Goal: Task Accomplishment & Management: Use online tool/utility

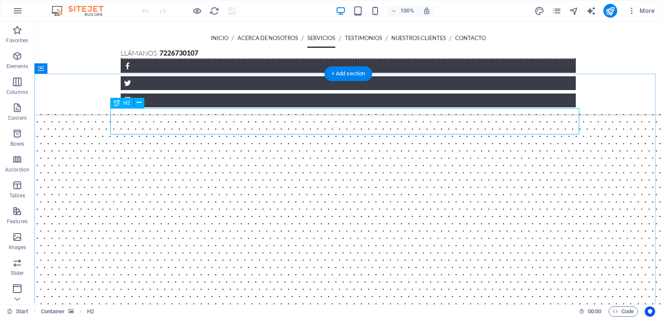
scroll to position [458, 0]
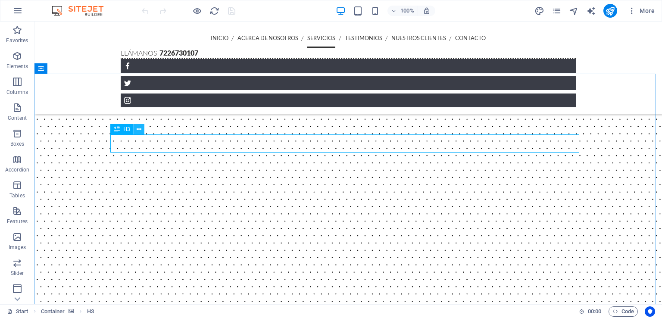
click at [139, 130] on icon at bounding box center [139, 129] width 5 height 9
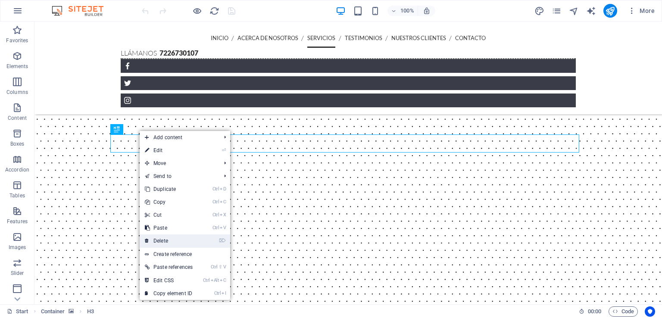
click at [181, 240] on link "⌦ Delete" at bounding box center [169, 241] width 58 height 13
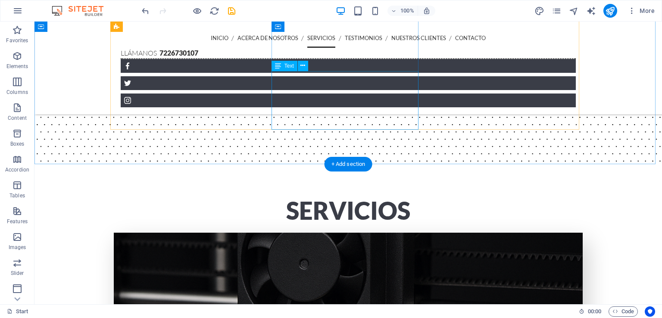
scroll to position [836, 0]
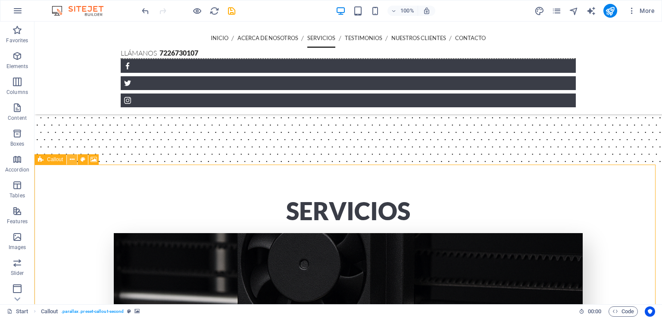
click at [72, 163] on icon at bounding box center [72, 159] width 5 height 9
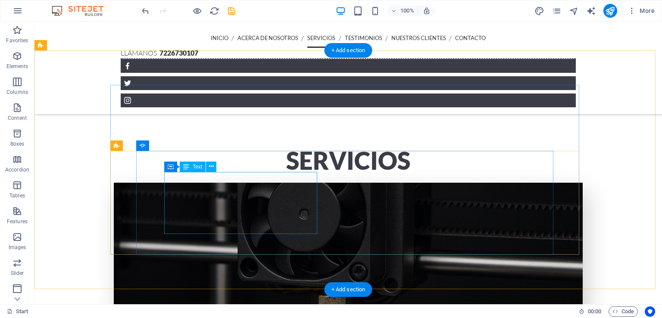
scroll to position [809, 0]
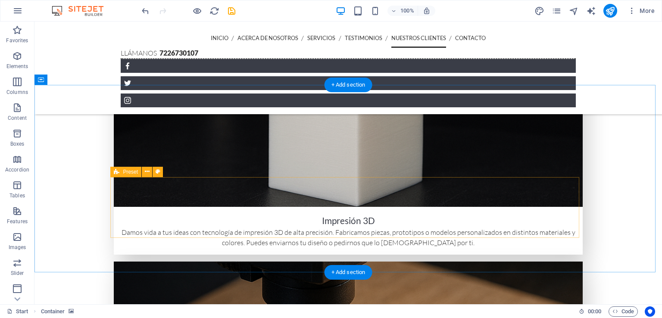
scroll to position [1156, 0]
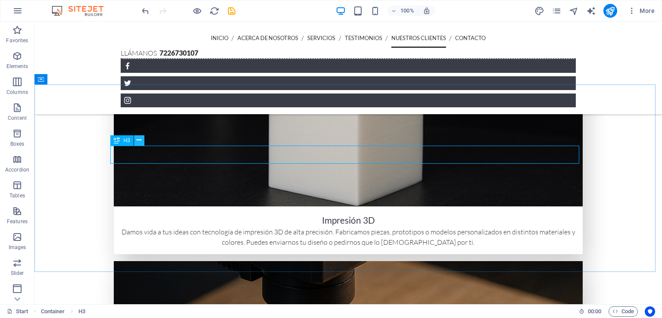
click at [143, 141] on button at bounding box center [139, 140] width 10 height 10
click at [144, 140] on div "H3" at bounding box center [129, 140] width 39 height 11
click at [141, 140] on icon at bounding box center [139, 140] width 5 height 9
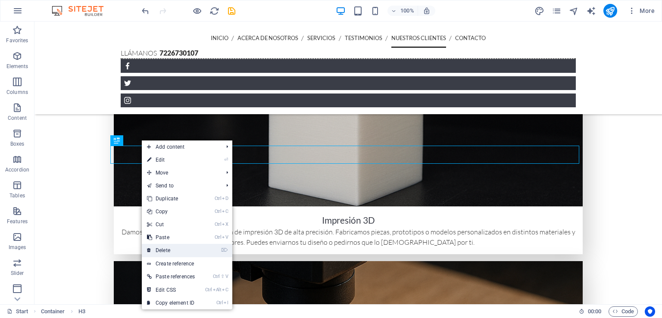
click at [203, 252] on li "⌦ Delete" at bounding box center [187, 250] width 91 height 13
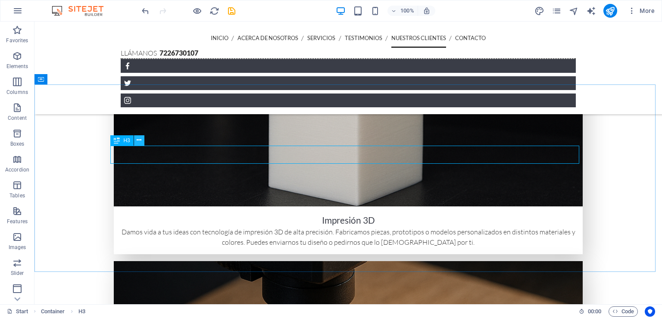
click at [140, 139] on icon at bounding box center [139, 140] width 5 height 9
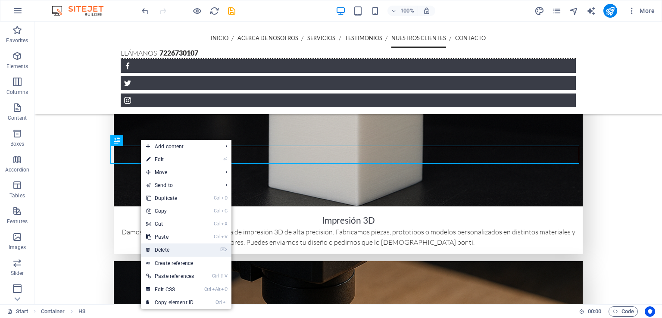
click at [188, 247] on link "⌦ Delete" at bounding box center [170, 250] width 58 height 13
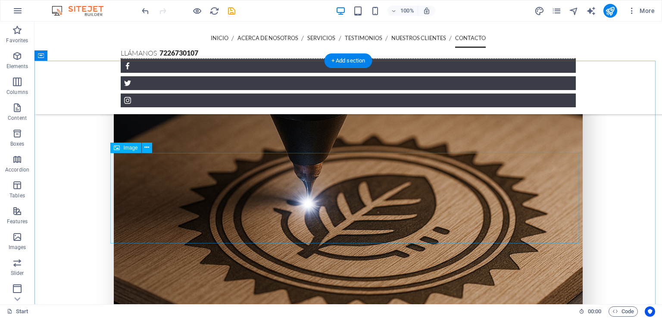
scroll to position [1365, 0]
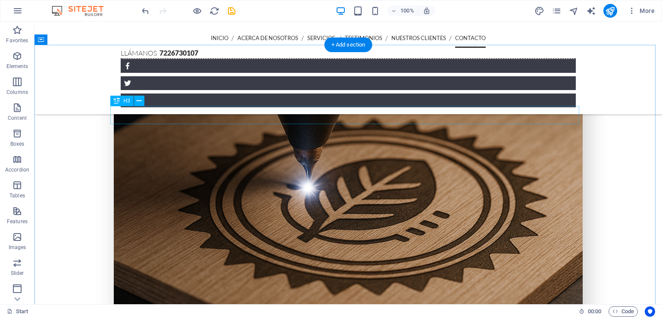
click at [140, 102] on icon at bounding box center [139, 101] width 5 height 9
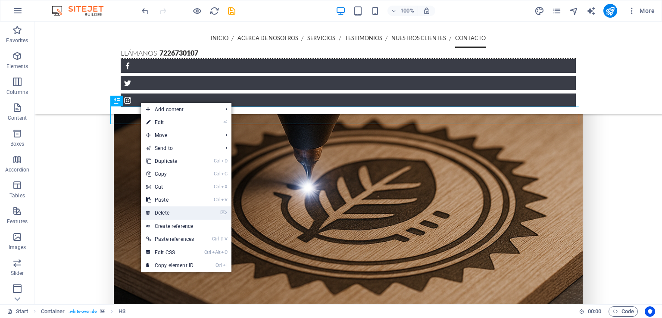
click at [188, 212] on link "⌦ Delete" at bounding box center [170, 212] width 58 height 13
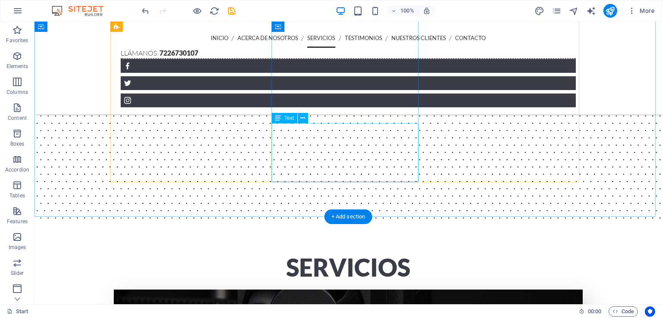
scroll to position [776, 0]
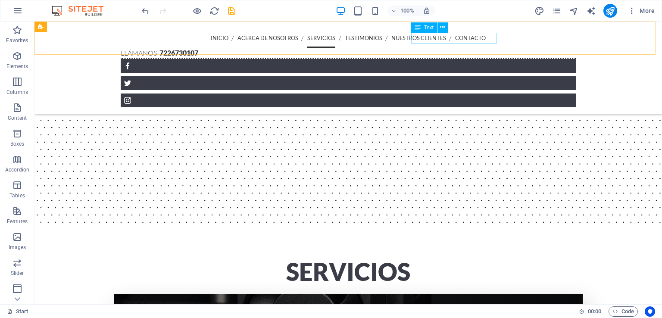
click at [462, 48] on div "Llámanos 7226730107" at bounding box center [348, 53] width 455 height 11
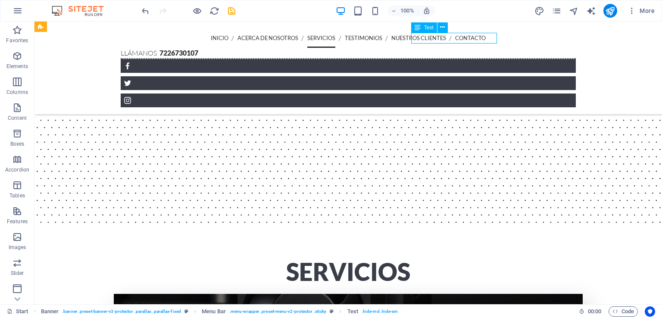
click at [462, 48] on div "Llámanos 7226730107" at bounding box center [348, 53] width 455 height 11
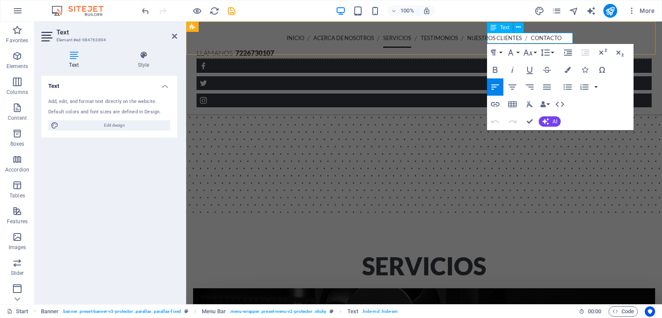
click at [233, 49] on icon at bounding box center [233, 53] width 0 height 9
click at [274, 49] on strong "7226730107" at bounding box center [254, 53] width 39 height 8
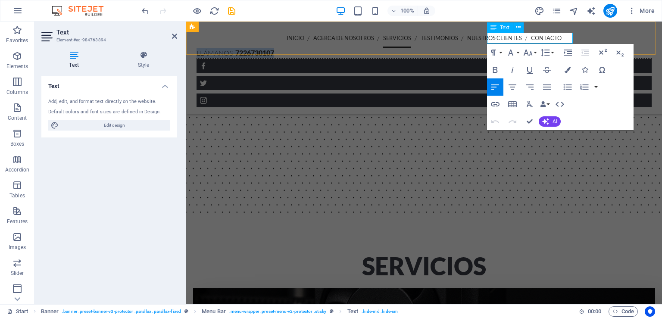
drag, startPoint x: 488, startPoint y: 38, endPoint x: 572, endPoint y: 39, distance: 83.6
click at [572, 48] on p "Llámanos 7226730107" at bounding box center [424, 53] width 455 height 10
click at [497, 102] on icon "button" at bounding box center [495, 104] width 9 height 4
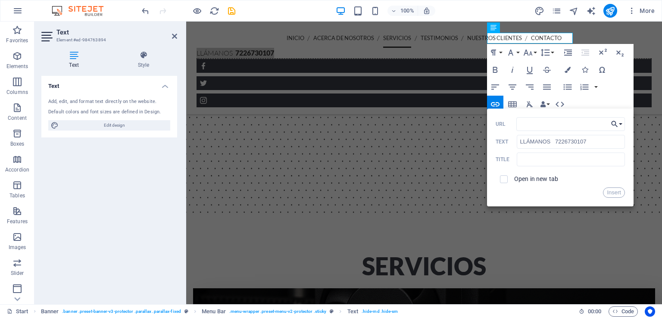
click at [618, 126] on icon "button" at bounding box center [614, 124] width 9 height 10
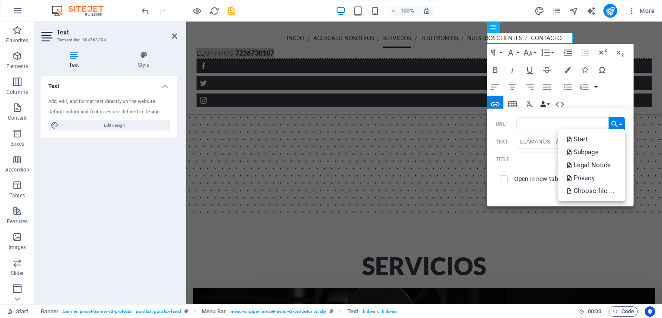
click at [549, 104] on button "Data Bindings" at bounding box center [545, 104] width 12 height 17
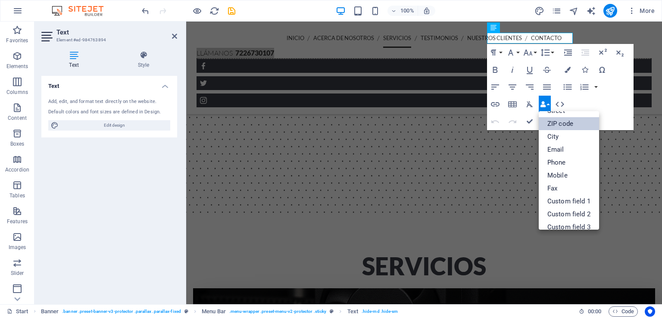
scroll to position [52, 0]
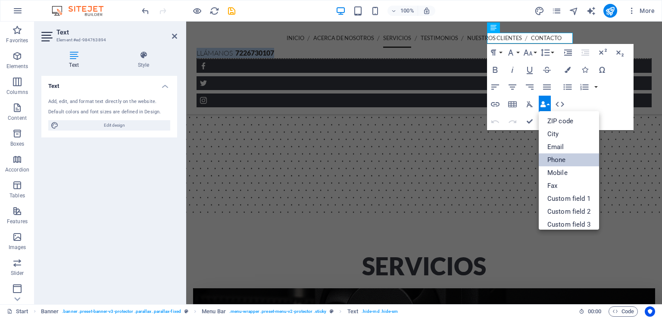
click at [558, 160] on link "Phone" at bounding box center [569, 159] width 60 height 13
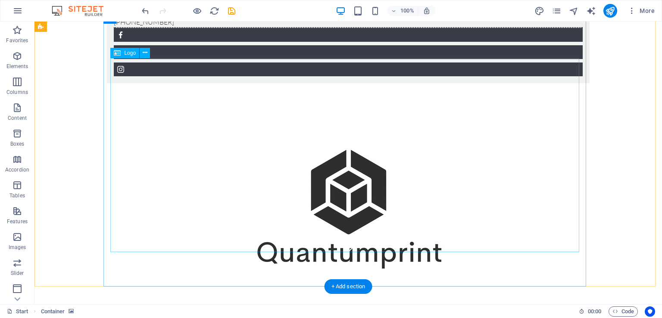
scroll to position [0, 0]
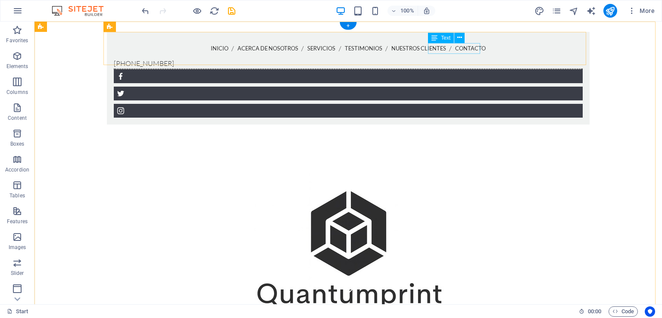
click at [174, 59] on span "[PHONE_NUMBER]" at bounding box center [144, 63] width 60 height 9
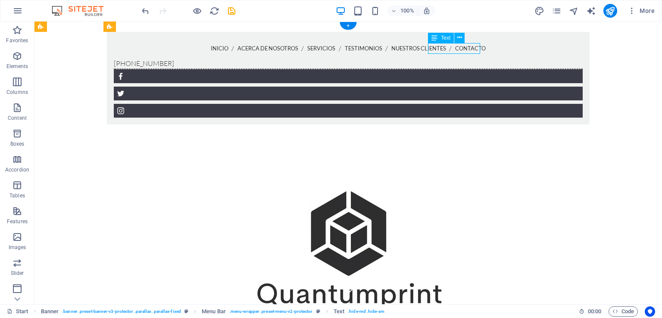
click at [174, 59] on span "[PHONE_NUMBER]" at bounding box center [144, 63] width 60 height 9
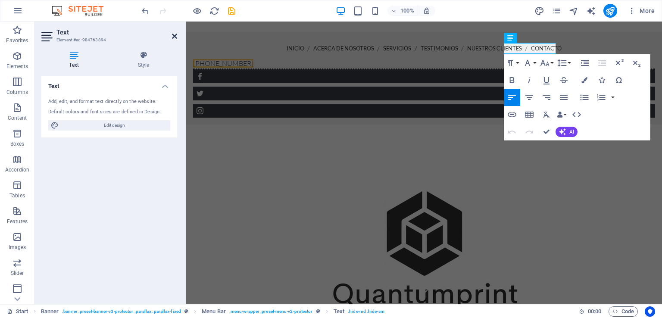
click at [175, 38] on icon at bounding box center [174, 36] width 5 height 7
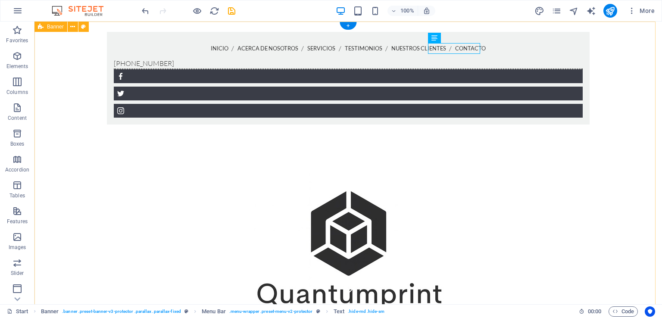
click at [599, 95] on div "Inicio Acerca de nosotros Servicios Testimonios Nuestros Clientes Contacto [PHO…" at bounding box center [348, 205] width 628 height 366
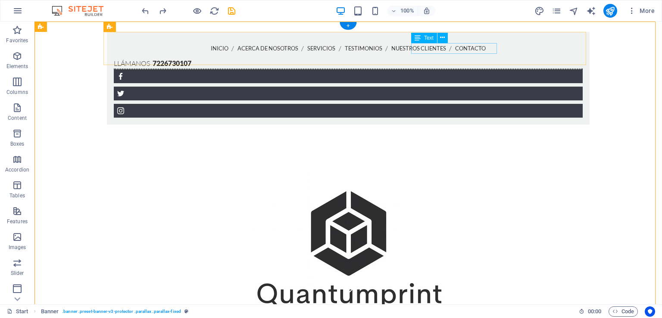
click at [445, 58] on div "Llámanos 7226730107" at bounding box center [348, 63] width 469 height 11
click at [442, 38] on icon at bounding box center [442, 37] width 5 height 9
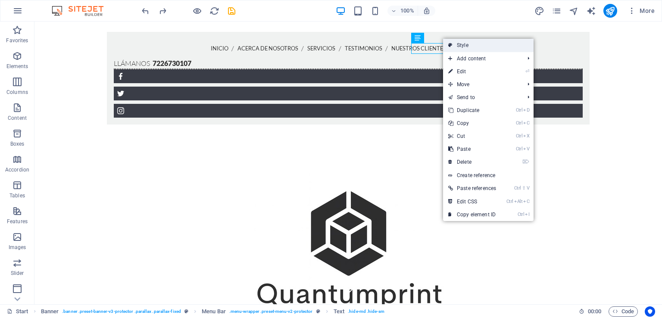
click at [474, 48] on link "Style" at bounding box center [488, 45] width 91 height 13
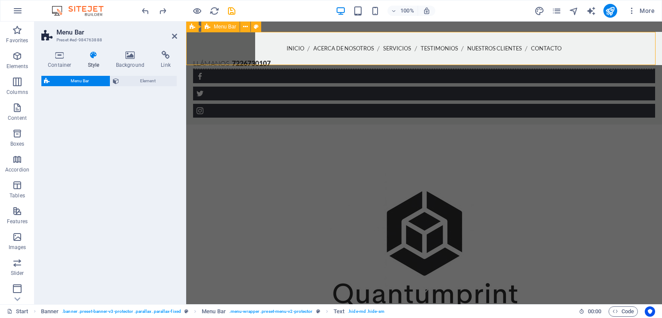
select select "rem"
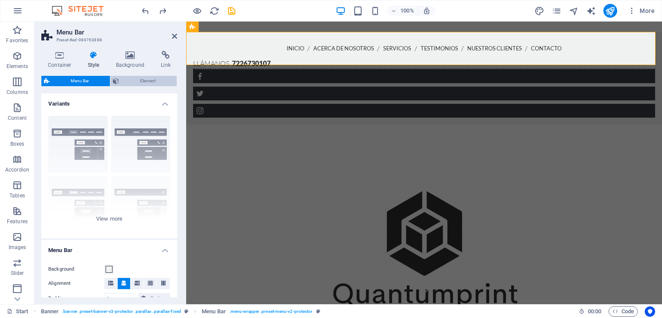
click at [131, 82] on span "Element" at bounding box center [148, 81] width 53 height 10
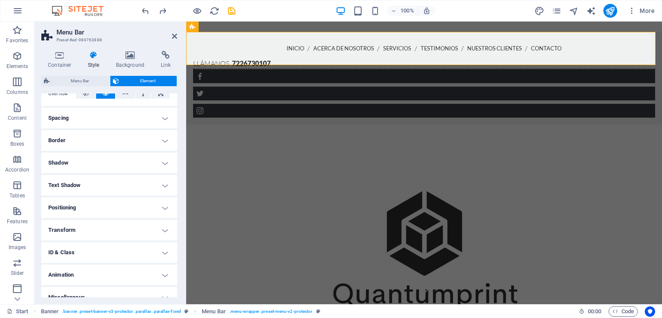
scroll to position [160, 0]
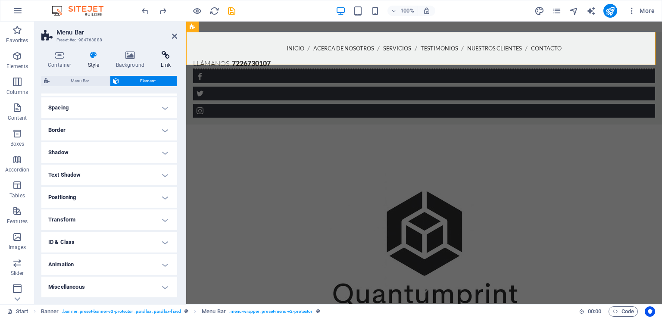
click at [166, 62] on h4 "Link" at bounding box center [165, 60] width 23 height 18
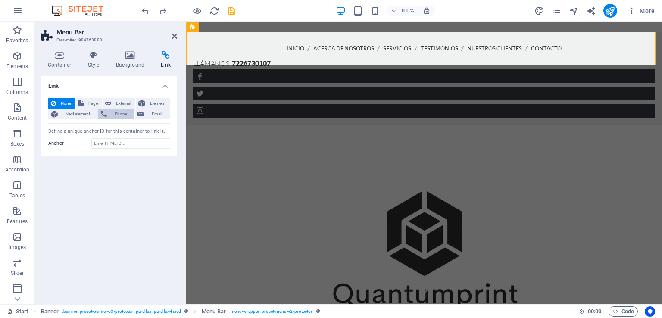
click at [117, 113] on span "Phone" at bounding box center [120, 114] width 23 height 10
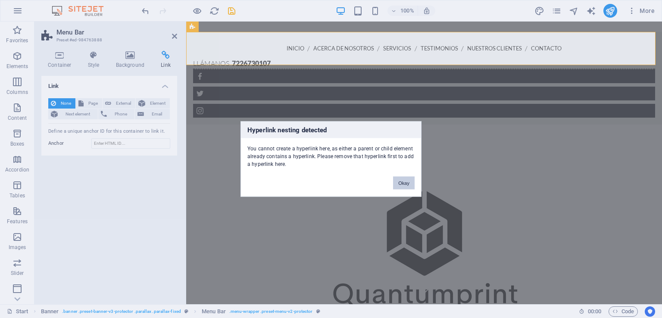
click at [402, 185] on button "Okay" at bounding box center [404, 183] width 22 height 13
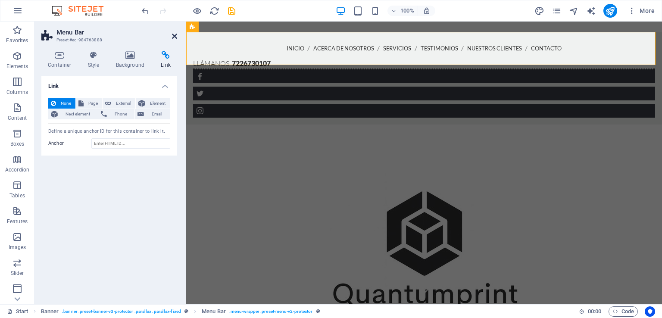
click at [172, 38] on icon at bounding box center [174, 36] width 5 height 7
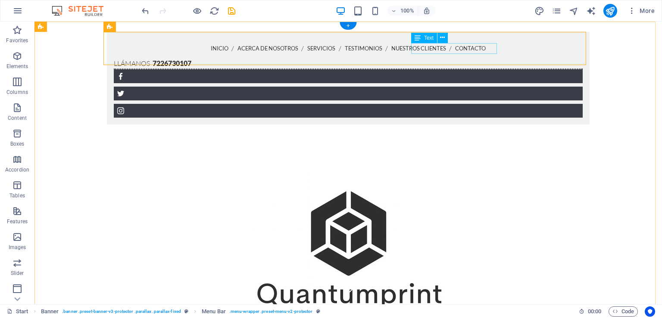
click at [490, 58] on div "Llámanos 7226730107" at bounding box center [348, 63] width 469 height 11
click at [443, 36] on icon at bounding box center [442, 37] width 5 height 9
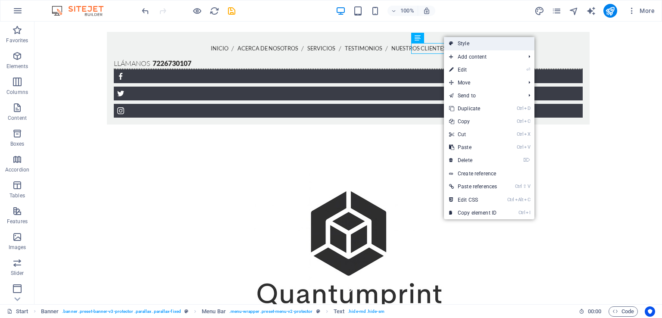
click at [478, 47] on link "Style" at bounding box center [489, 43] width 91 height 13
select select "rem"
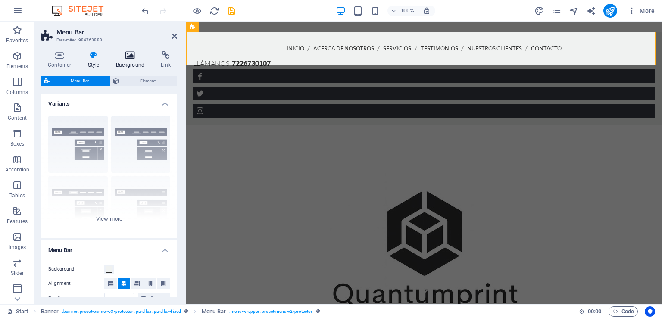
click at [124, 58] on icon at bounding box center [130, 55] width 42 height 9
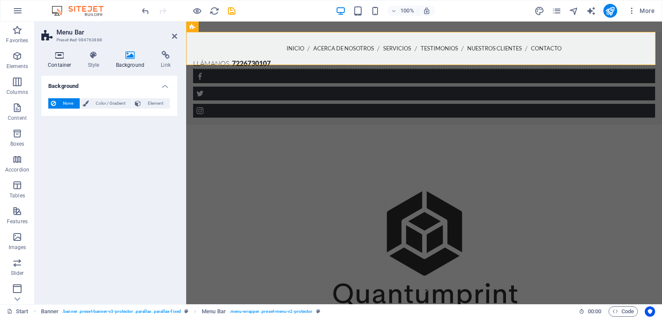
click at [66, 59] on icon at bounding box center [59, 55] width 37 height 9
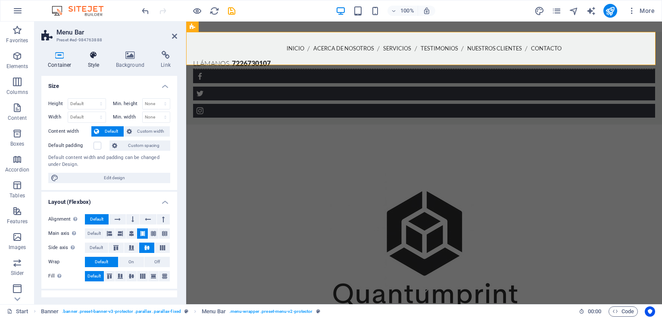
click at [91, 62] on h4 "Style" at bounding box center [95, 60] width 28 height 18
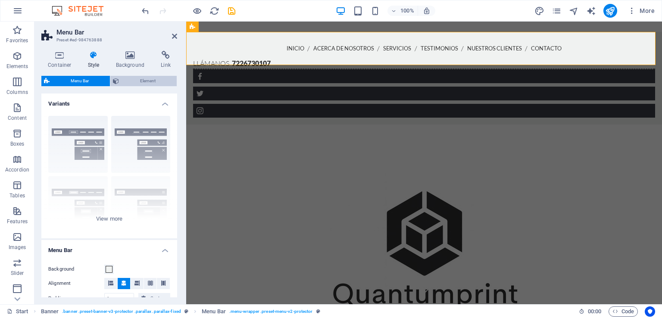
click at [131, 80] on span "Element" at bounding box center [148, 81] width 53 height 10
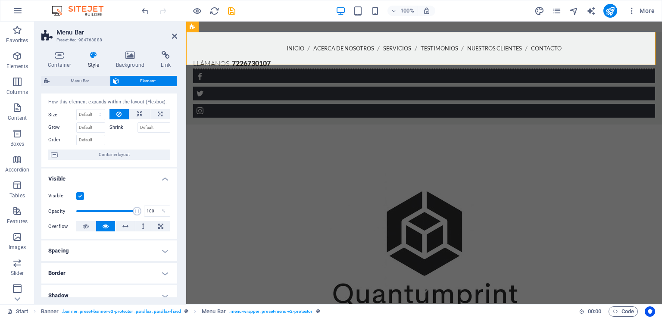
scroll to position [22, 0]
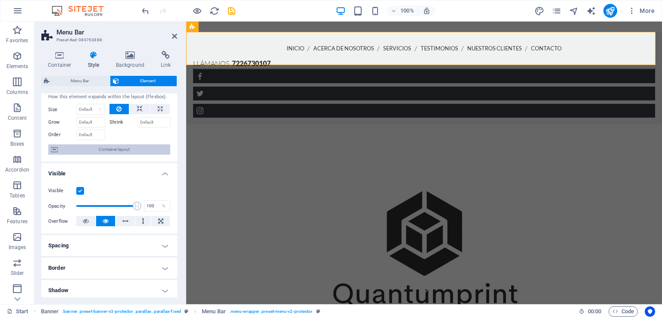
click at [128, 149] on span "Container layout" at bounding box center [113, 149] width 107 height 10
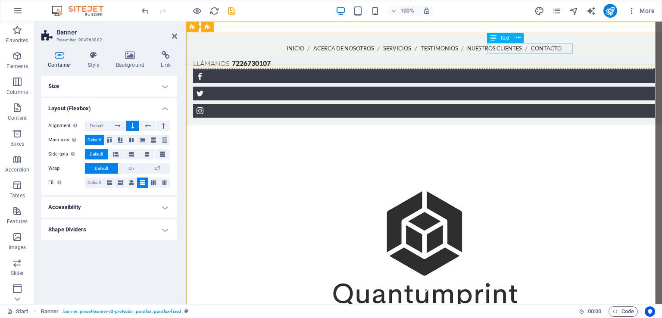
click at [536, 58] on div "Llámanos 7226730107" at bounding box center [424, 63] width 462 height 11
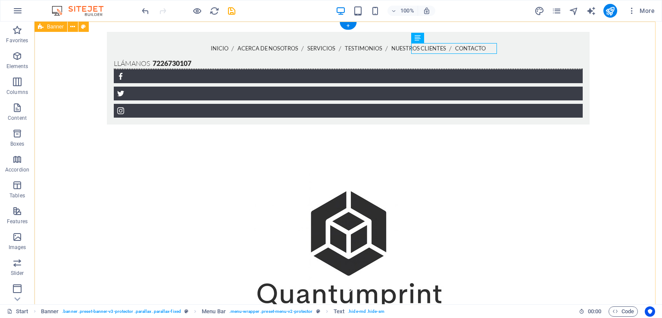
click at [624, 81] on div "Inicio Acerca de nosotros Servicios Testimonios Nuestros Clientes Contacto Llám…" at bounding box center [348, 205] width 628 height 366
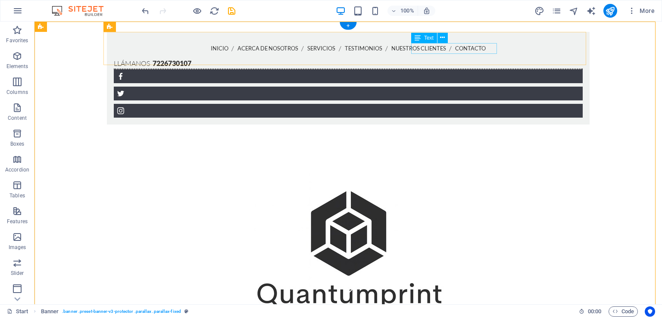
click at [466, 58] on div "Llámanos 7226730107" at bounding box center [348, 63] width 469 height 11
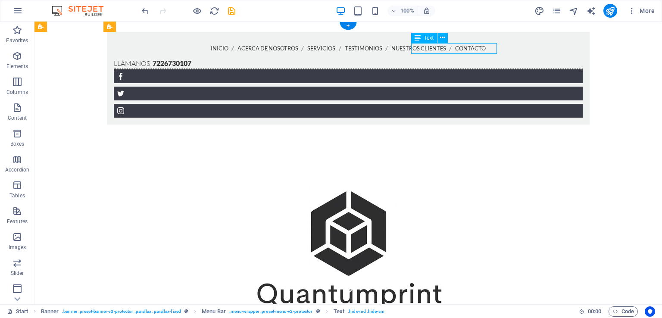
click at [466, 58] on div "Llámanos 7226730107" at bounding box center [348, 63] width 469 height 11
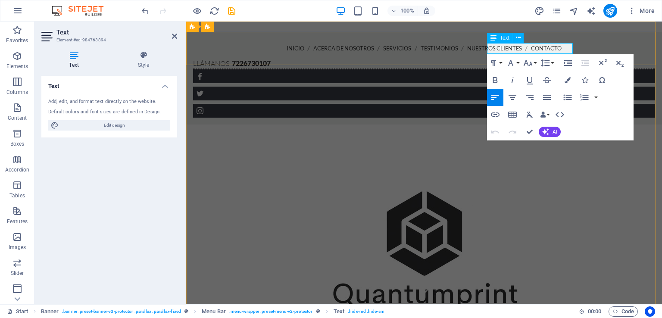
click at [271, 59] on strong "7226730107" at bounding box center [251, 63] width 39 height 8
click at [174, 39] on icon at bounding box center [174, 36] width 5 height 7
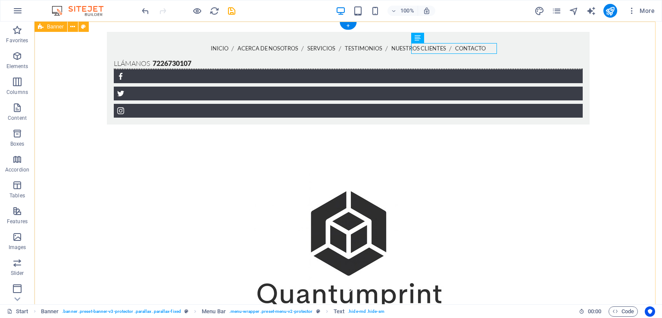
click at [594, 101] on div "Inicio Acerca de nosotros Servicios Testimonios Nuestros Clientes Contacto Llám…" at bounding box center [348, 205] width 628 height 366
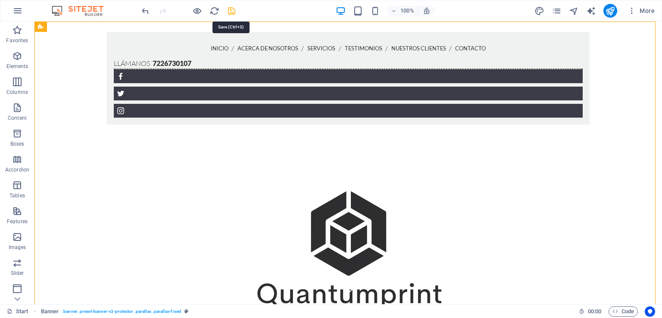
click at [232, 8] on icon "save" at bounding box center [232, 11] width 10 height 10
checkbox input "false"
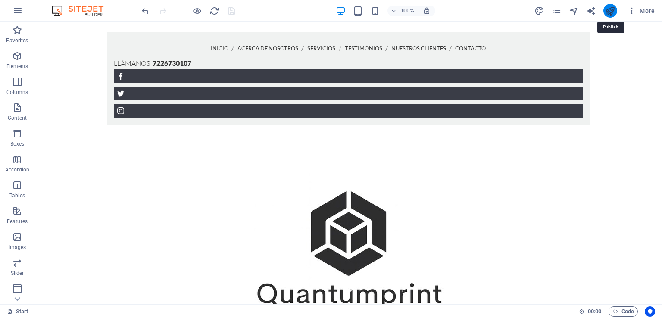
click at [615, 13] on icon "publish" at bounding box center [610, 11] width 10 height 10
